Goal: Navigation & Orientation: Find specific page/section

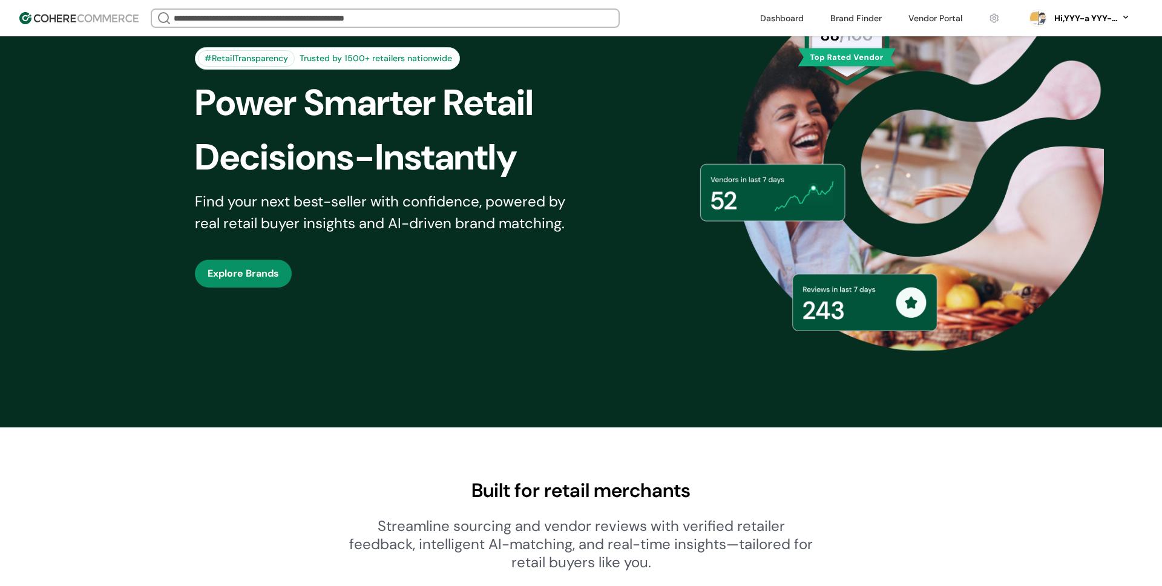
scroll to position [70, 0]
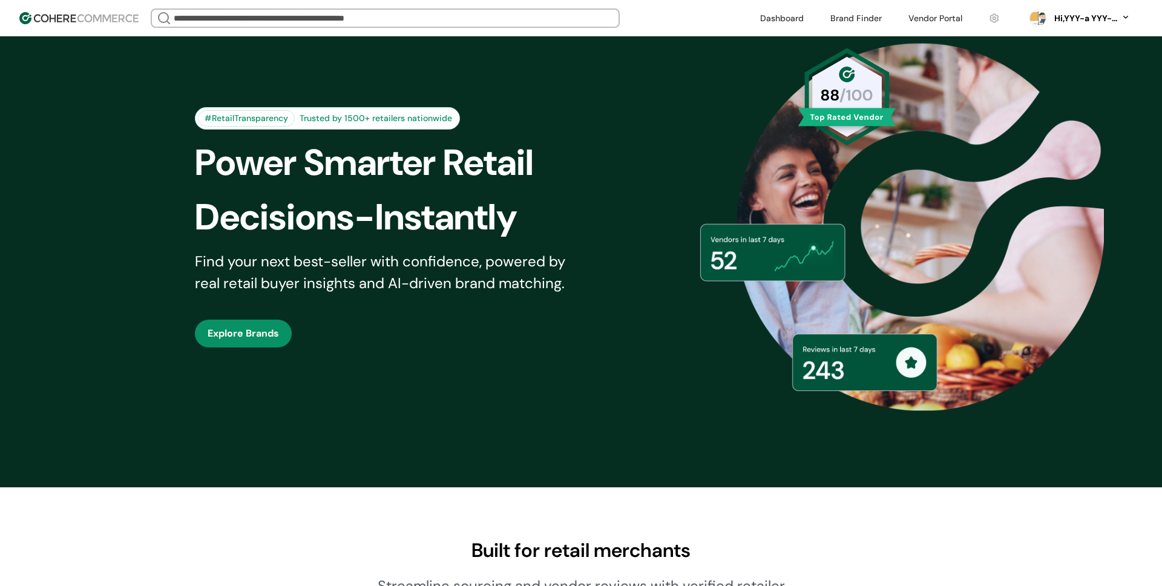
click at [848, 18] on link at bounding box center [856, 18] width 66 height 18
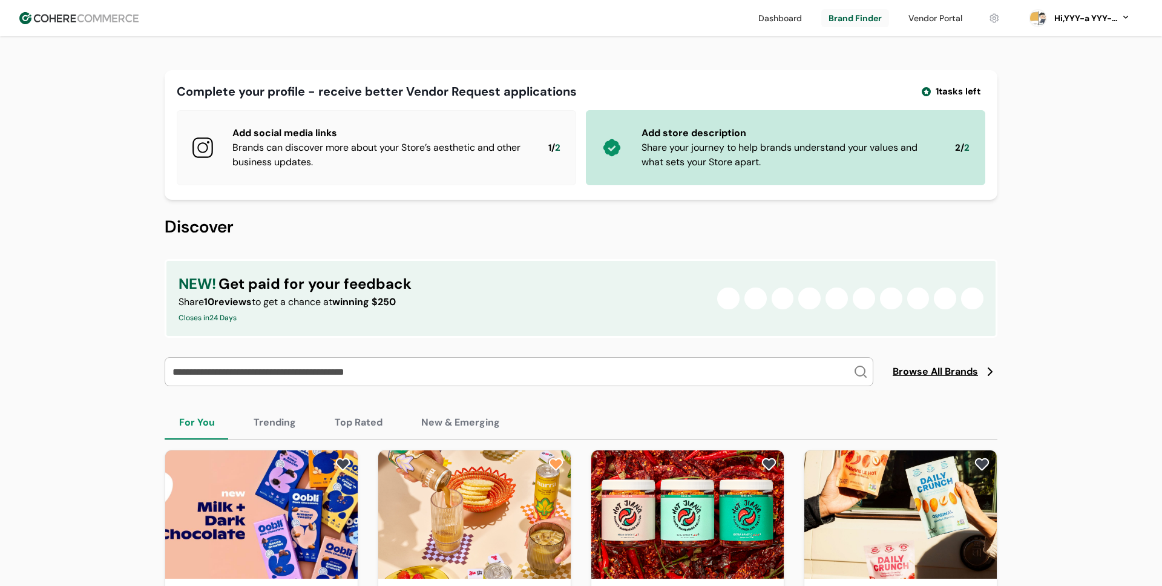
click at [924, 13] on link at bounding box center [935, 18] width 68 height 18
